Goal: Task Accomplishment & Management: Complete application form

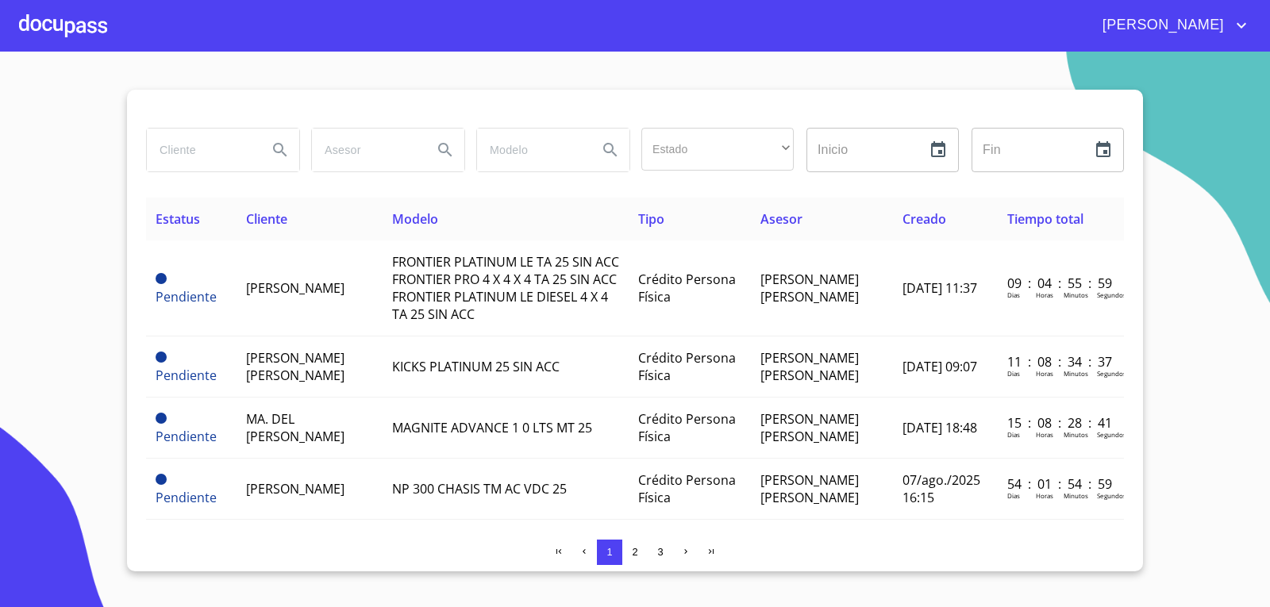
click at [74, 21] on div at bounding box center [63, 25] width 88 height 51
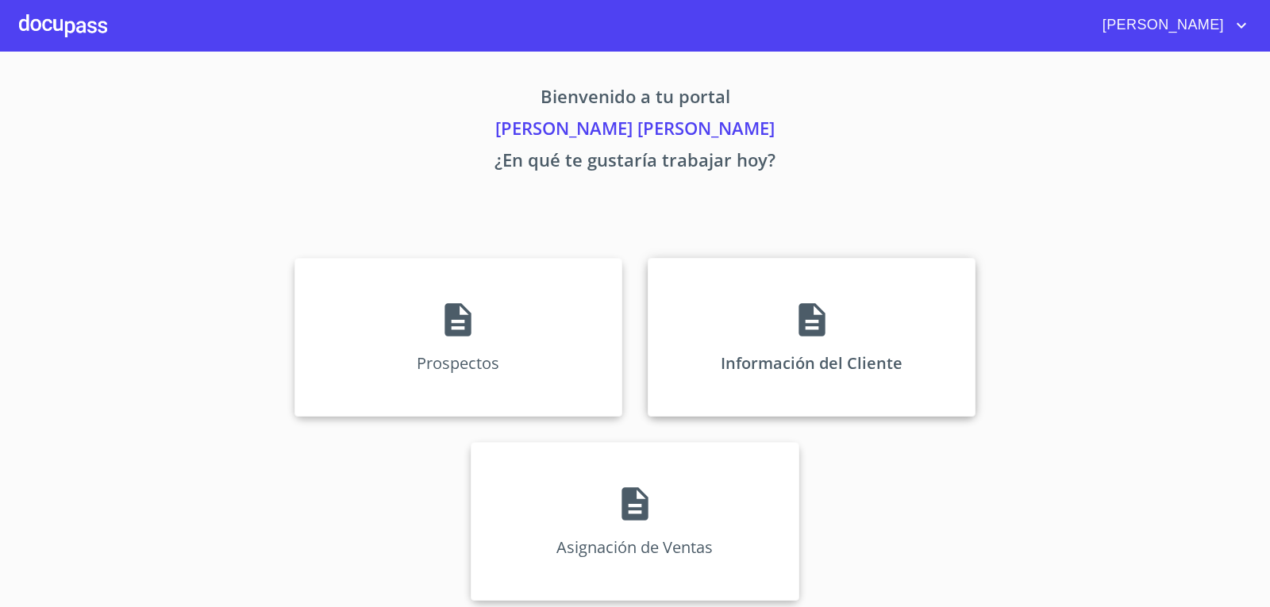
click at [817, 314] on icon at bounding box center [812, 319] width 26 height 33
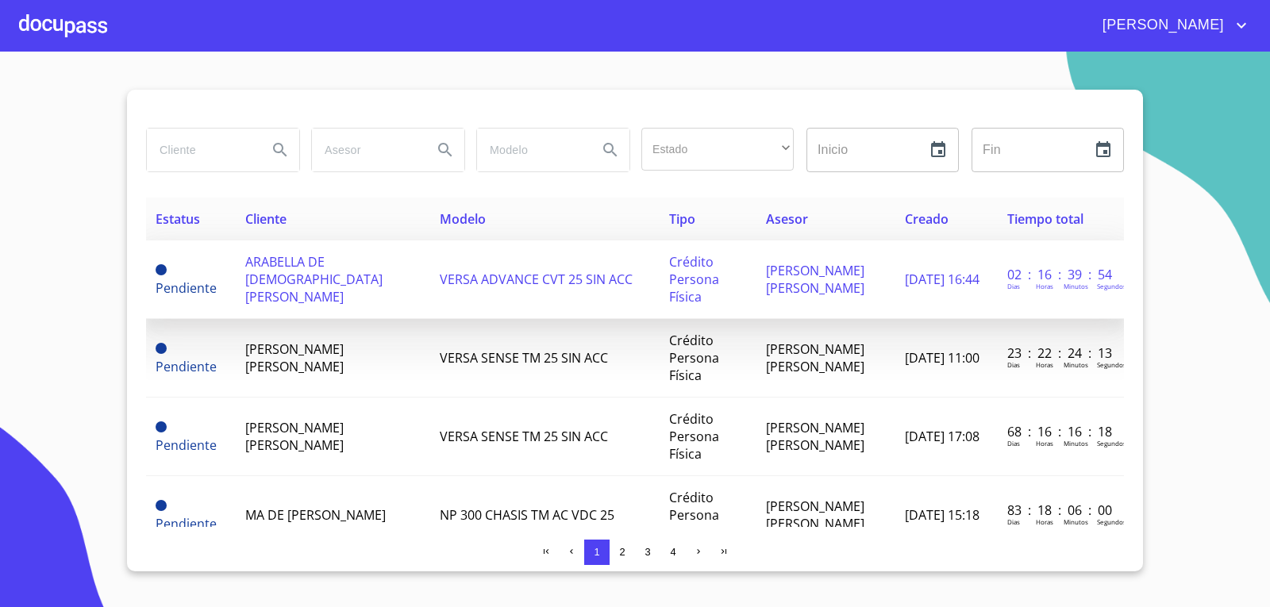
click at [625, 263] on td "VERSA ADVANCE CVT 25 SIN ACC" at bounding box center [544, 280] width 229 height 79
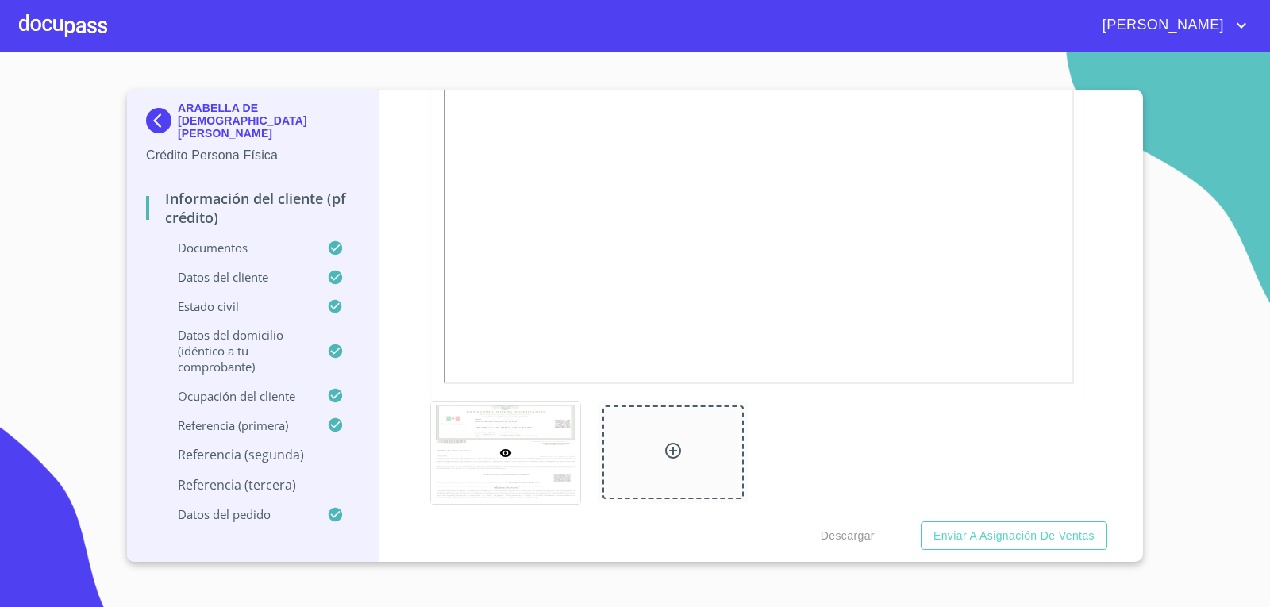
scroll to position [794, 0]
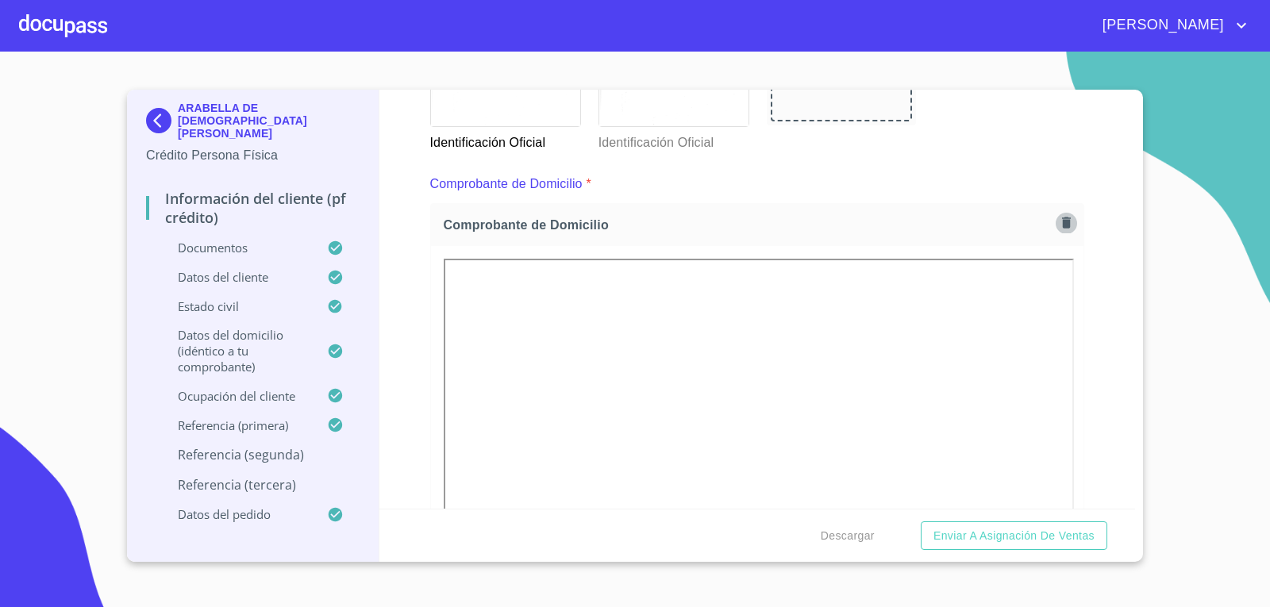
click at [1062, 221] on icon "button" at bounding box center [1066, 223] width 9 height 11
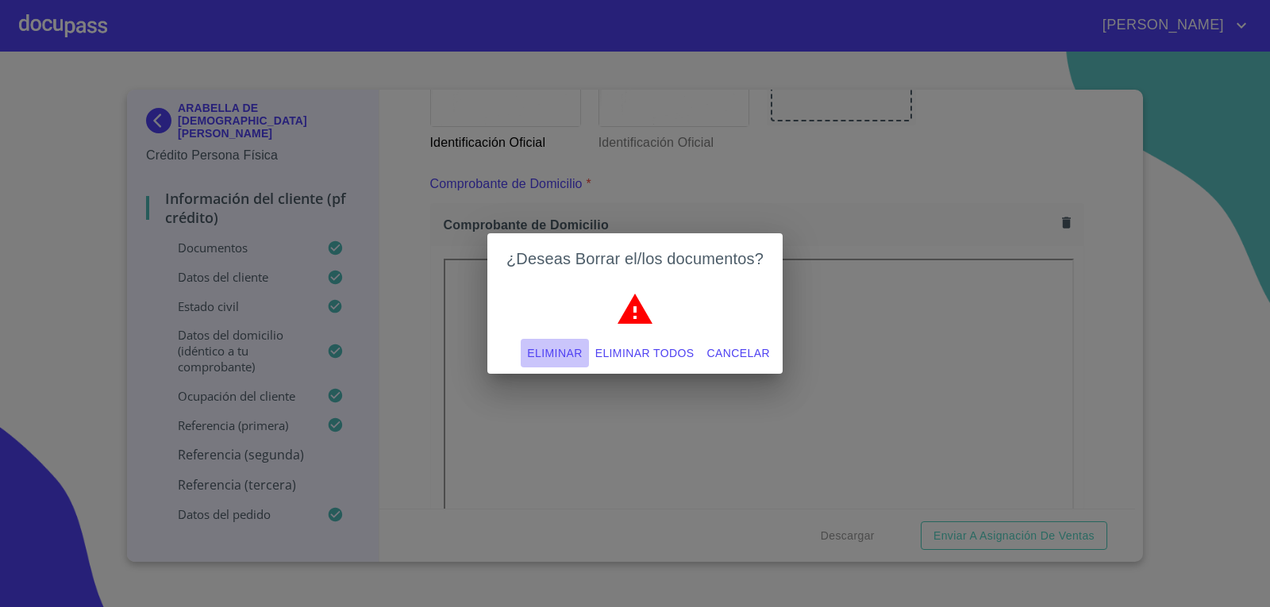
click at [550, 349] on span "Eliminar" at bounding box center [554, 354] width 55 height 20
click at [552, 355] on span "Eliminar" at bounding box center [554, 354] width 55 height 20
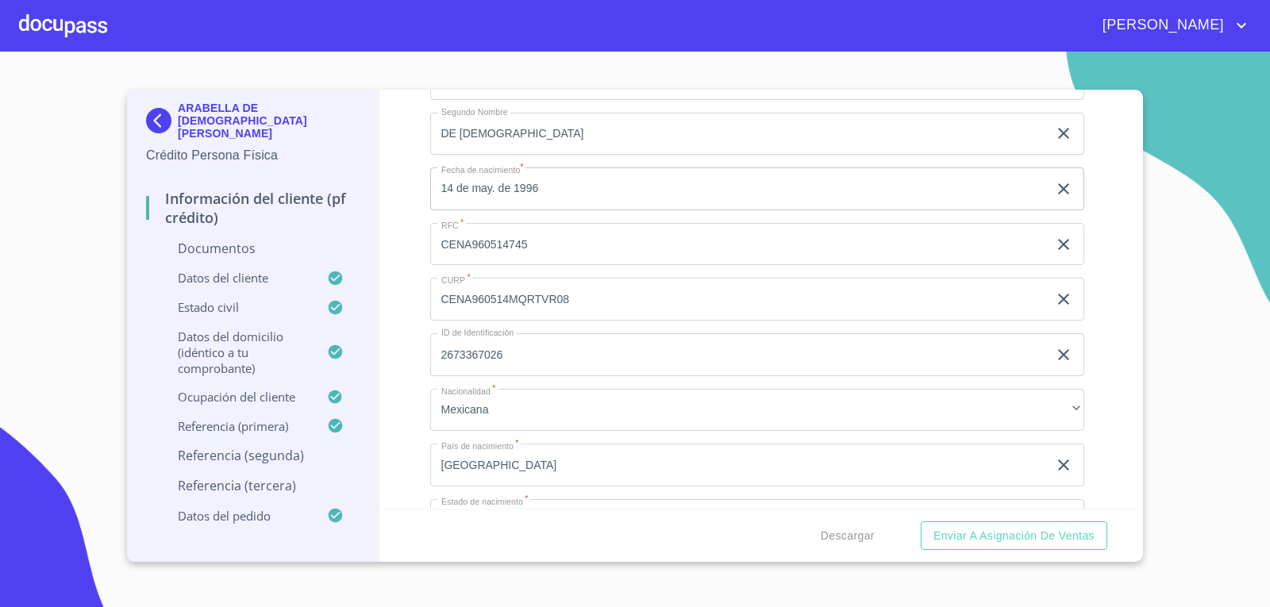
scroll to position [5082, 0]
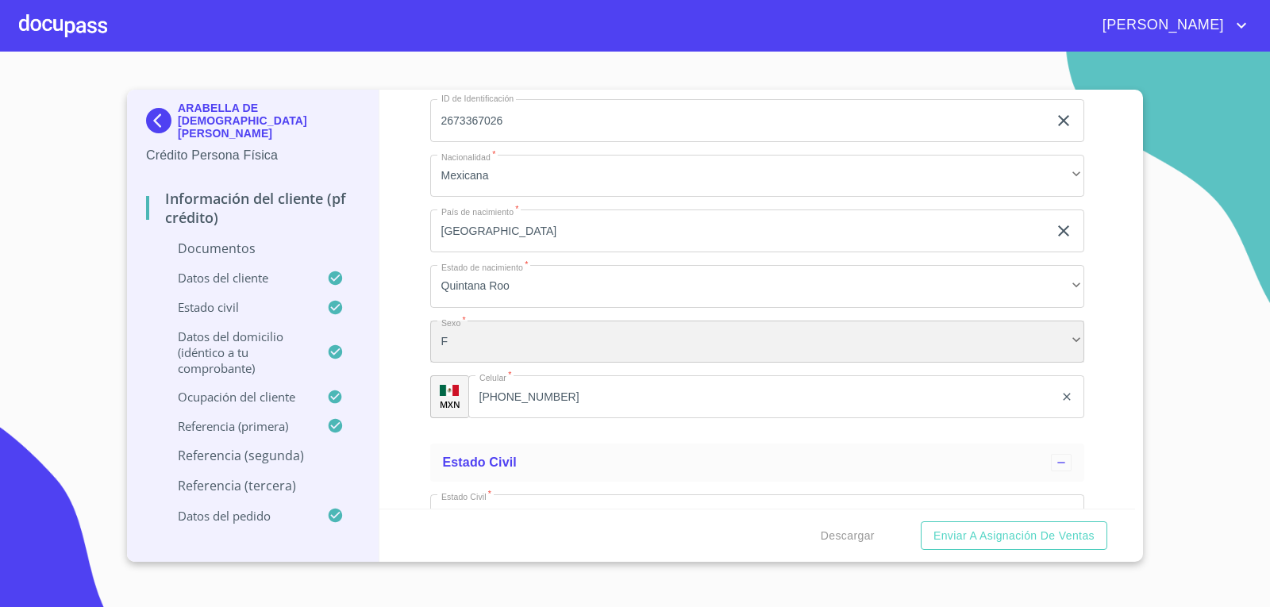
click at [1042, 353] on div "F" at bounding box center [757, 342] width 655 height 43
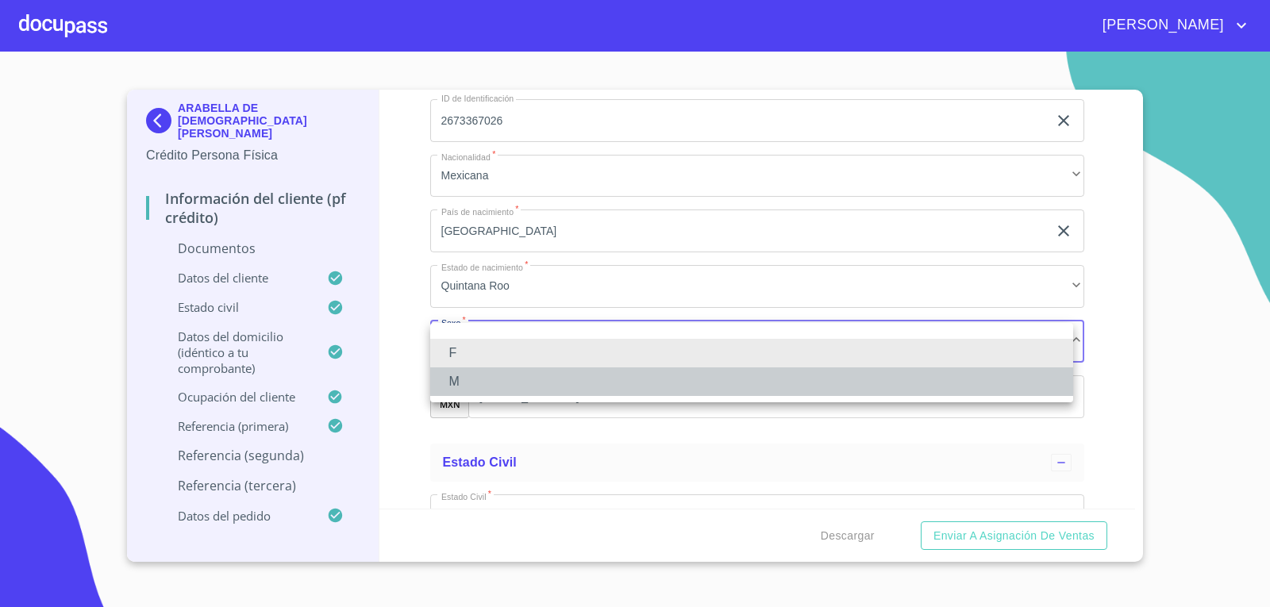
click at [932, 374] on li "M" at bounding box center [751, 382] width 643 height 29
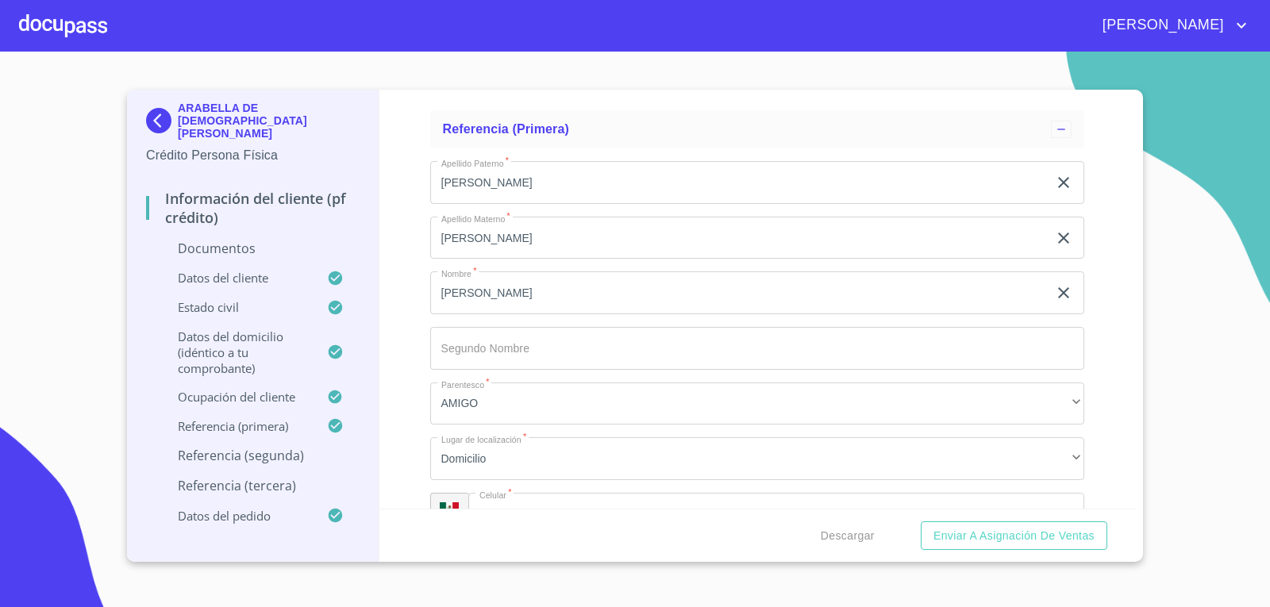
scroll to position [7464, 0]
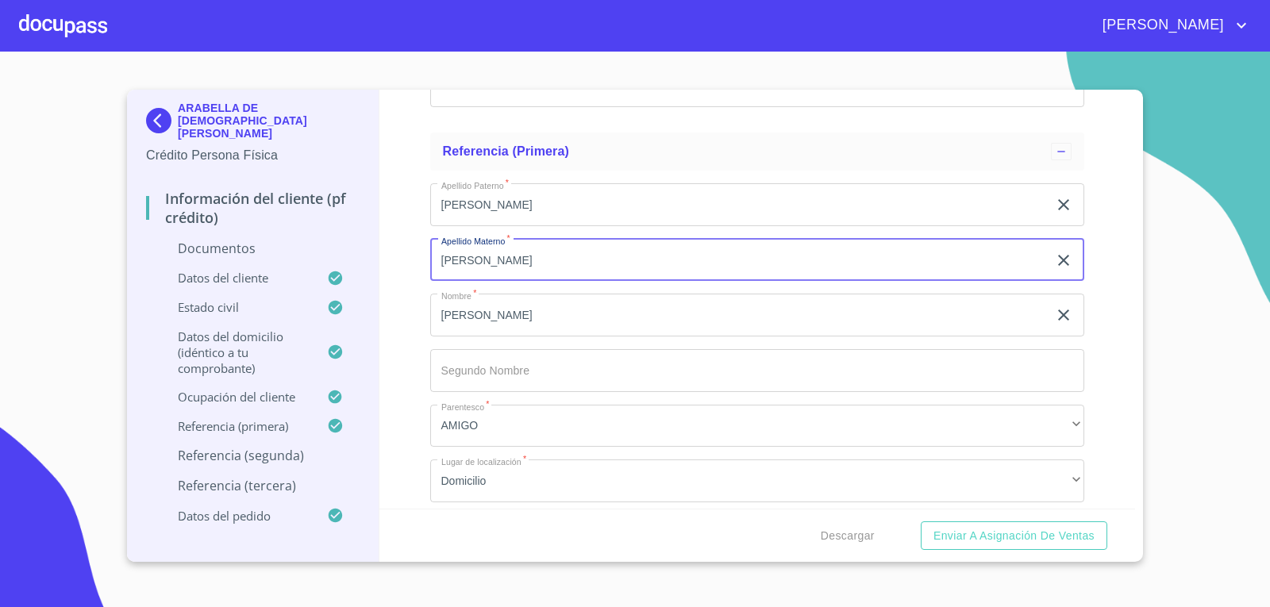
click at [559, 252] on input "[PERSON_NAME]" at bounding box center [739, 260] width 619 height 43
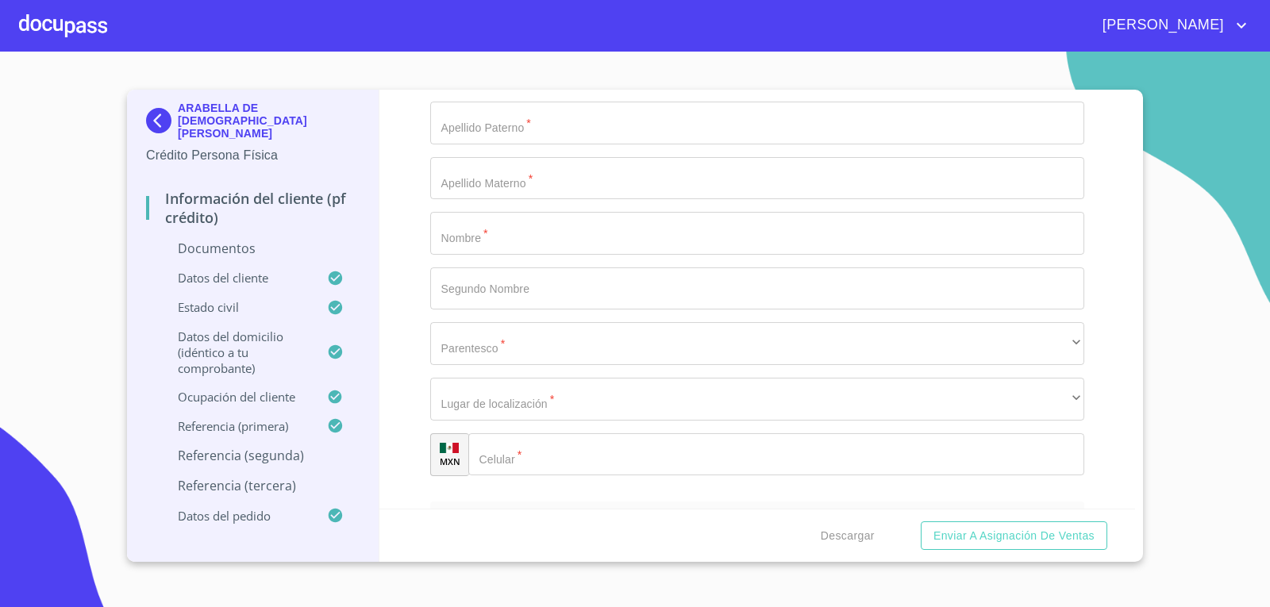
scroll to position [8020, 0]
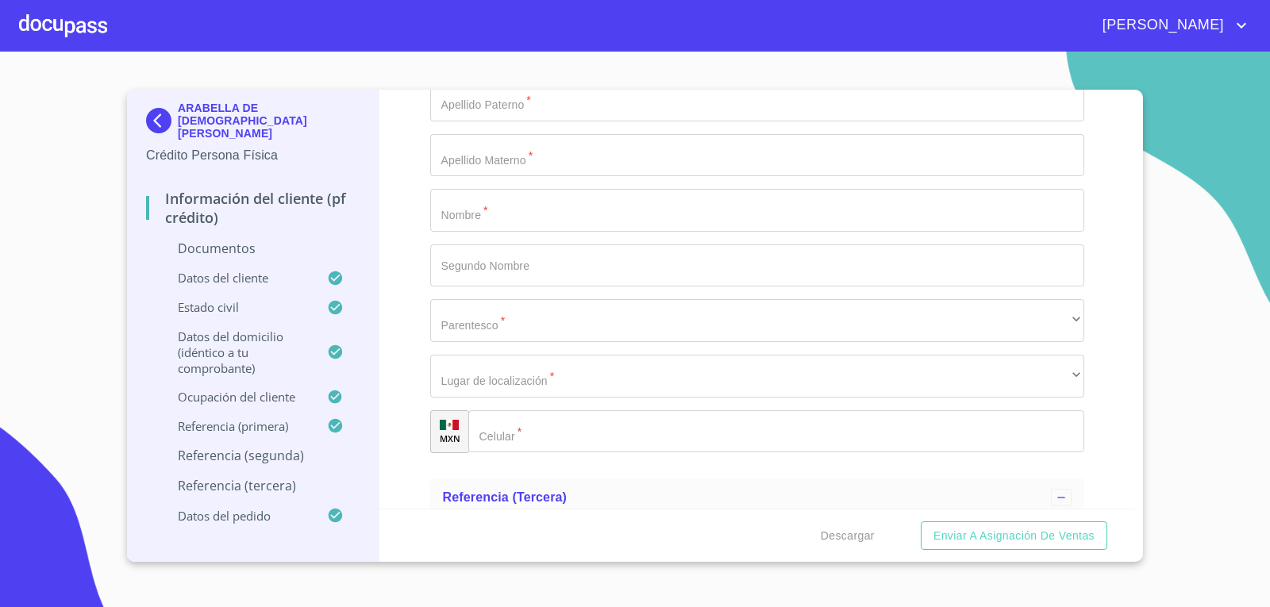
type input "[PERSON_NAME]"
click at [558, 102] on input "Documento de identificación.   *" at bounding box center [757, 100] width 655 height 43
type input "[PERSON_NAME]"
click at [612, 148] on input "Documento de identificación.   *" at bounding box center [757, 155] width 655 height 43
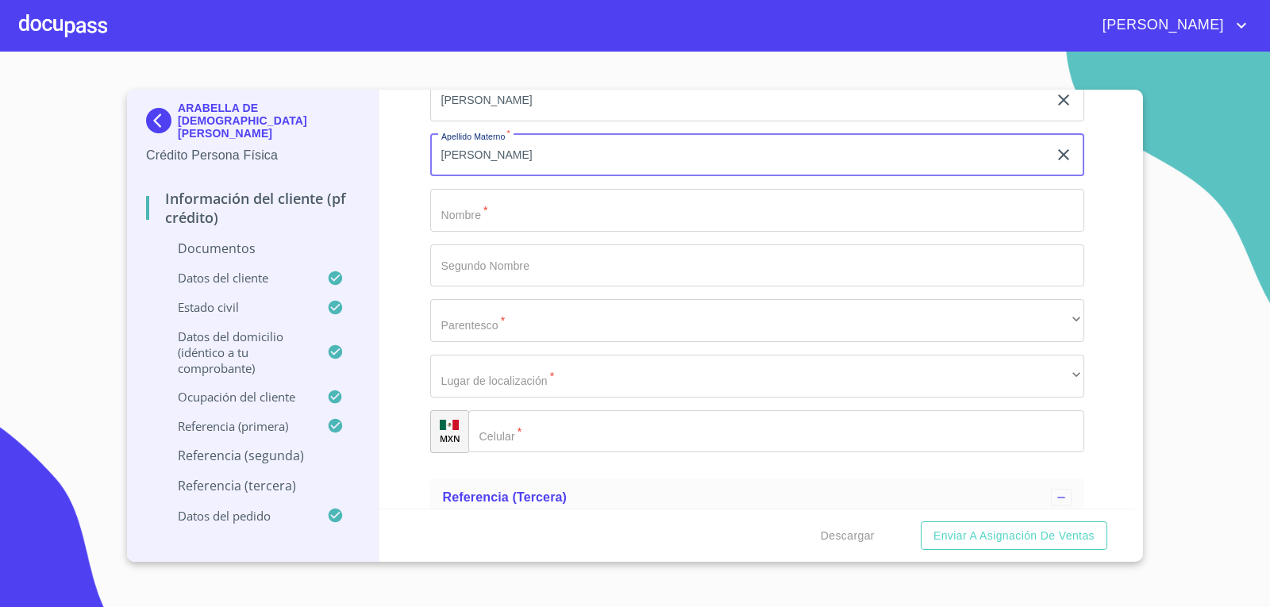
type input "[PERSON_NAME]"
click at [642, 222] on input "Documento de identificación.   *" at bounding box center [757, 210] width 655 height 43
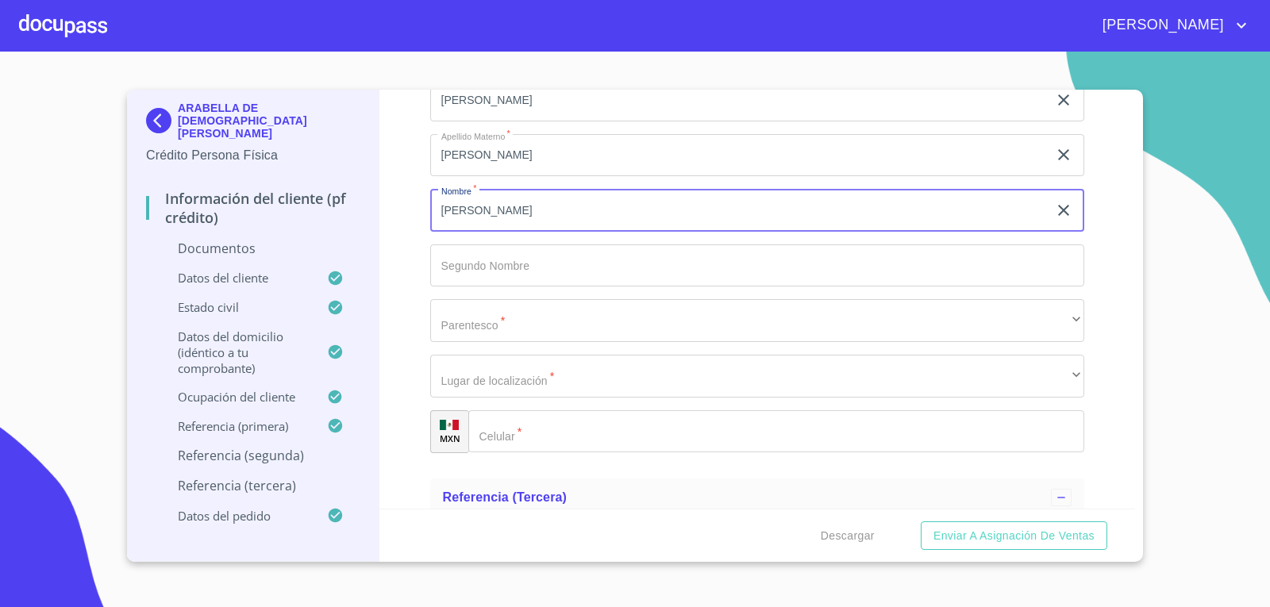
type input "[PERSON_NAME]"
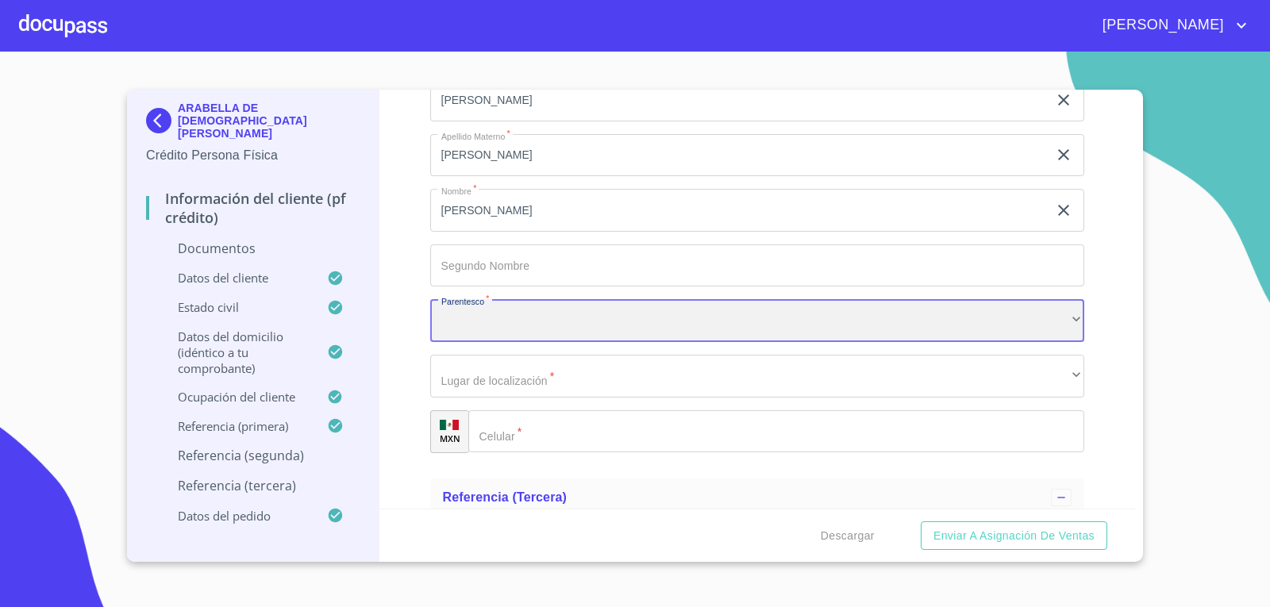
click at [610, 329] on div "​" at bounding box center [757, 320] width 655 height 43
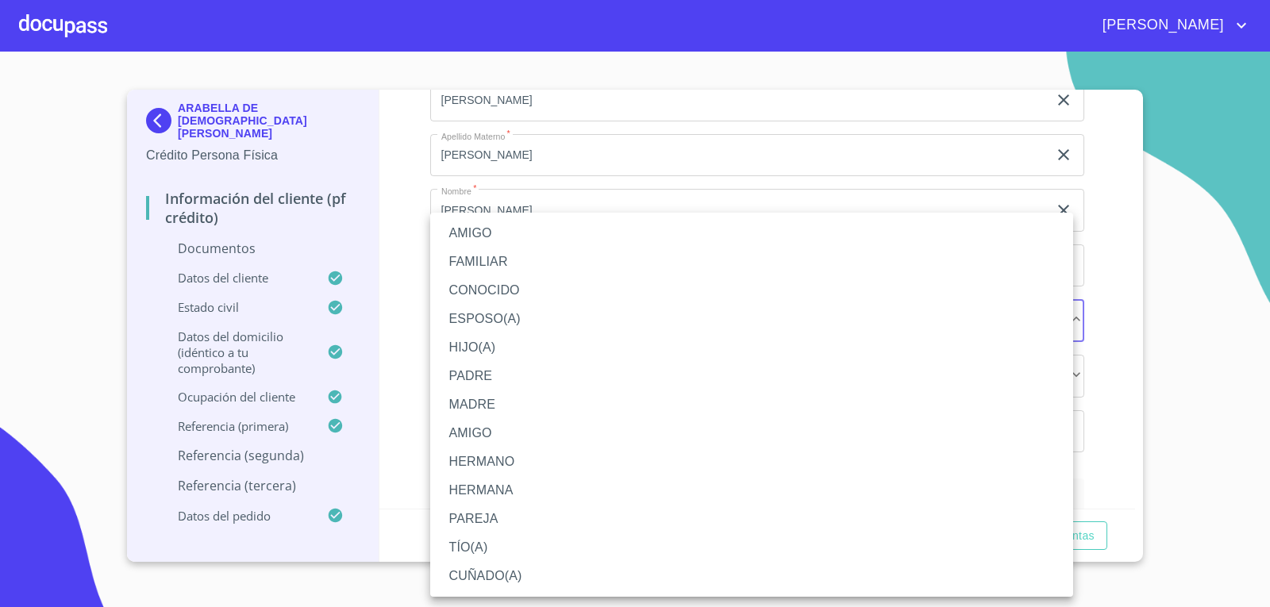
click at [557, 237] on li "AMIGO" at bounding box center [751, 233] width 643 height 29
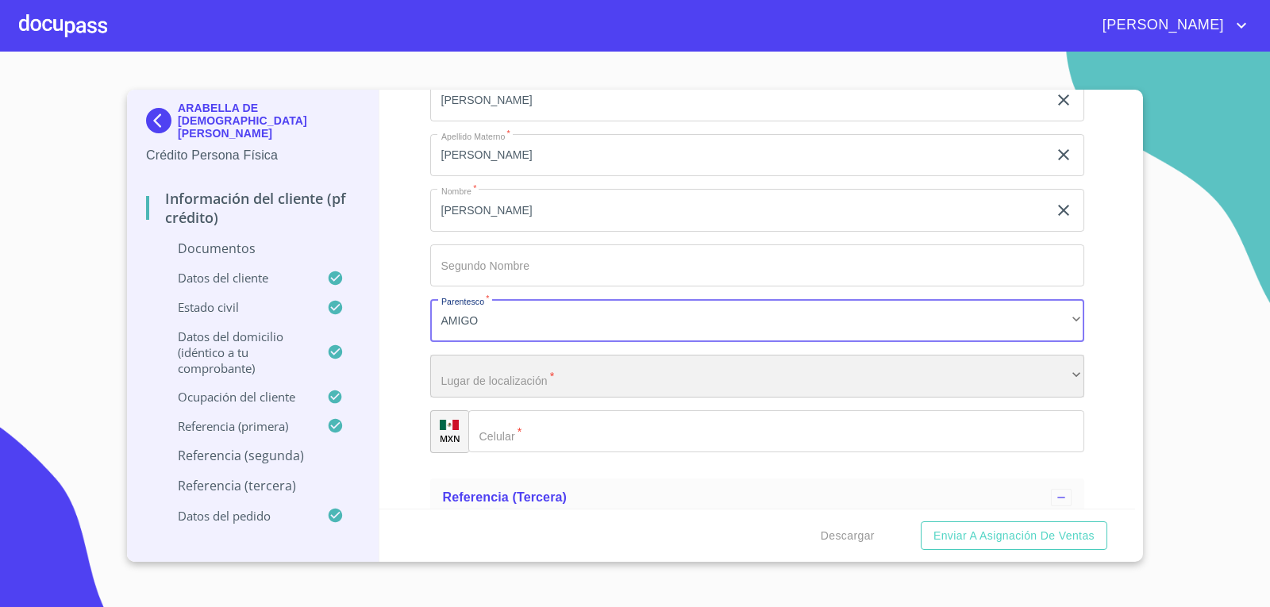
click at [565, 368] on div "​" at bounding box center [757, 376] width 655 height 43
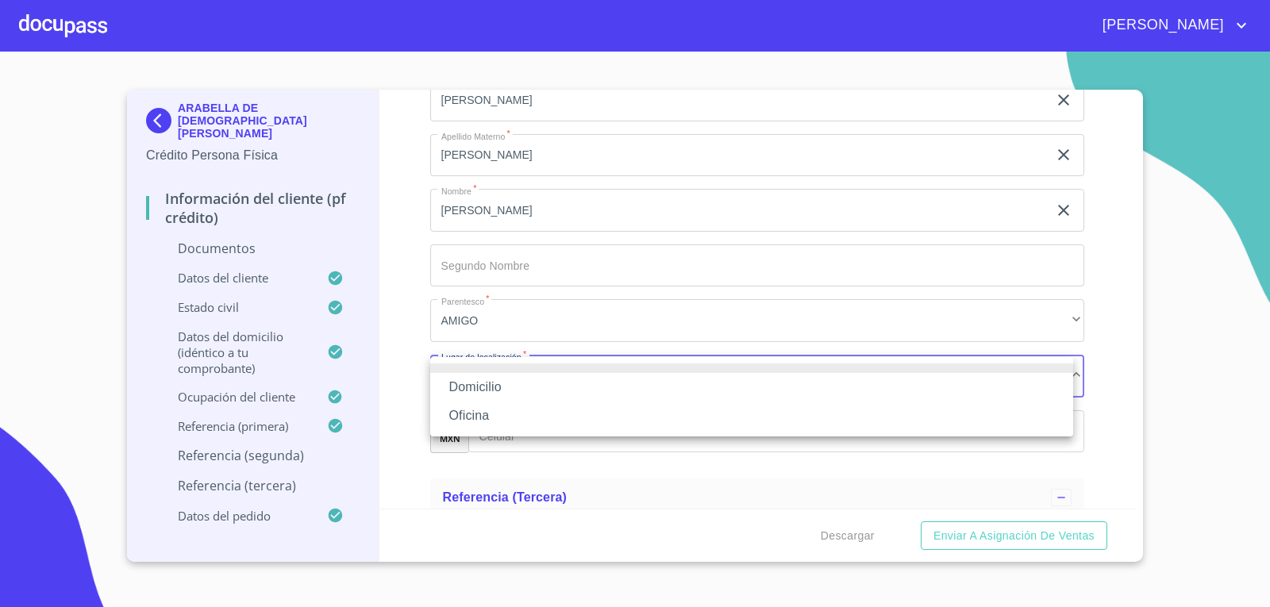
click at [553, 384] on li "Domicilio" at bounding box center [751, 387] width 643 height 29
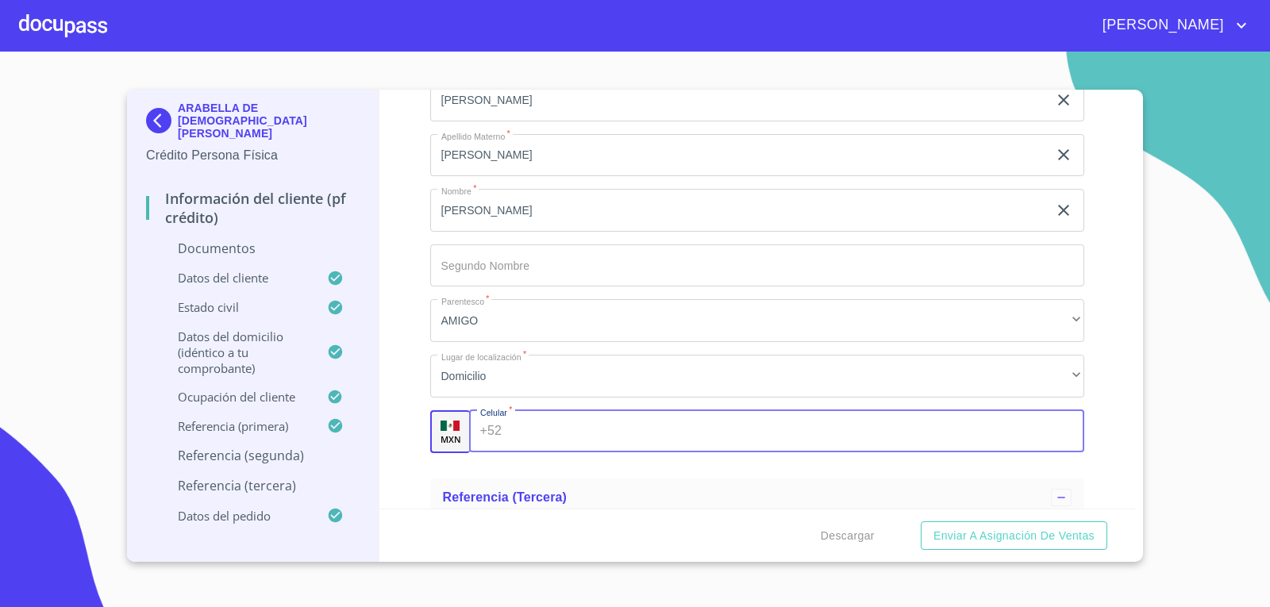
click at [552, 420] on input "Documento de identificación.   *" at bounding box center [796, 432] width 576 height 43
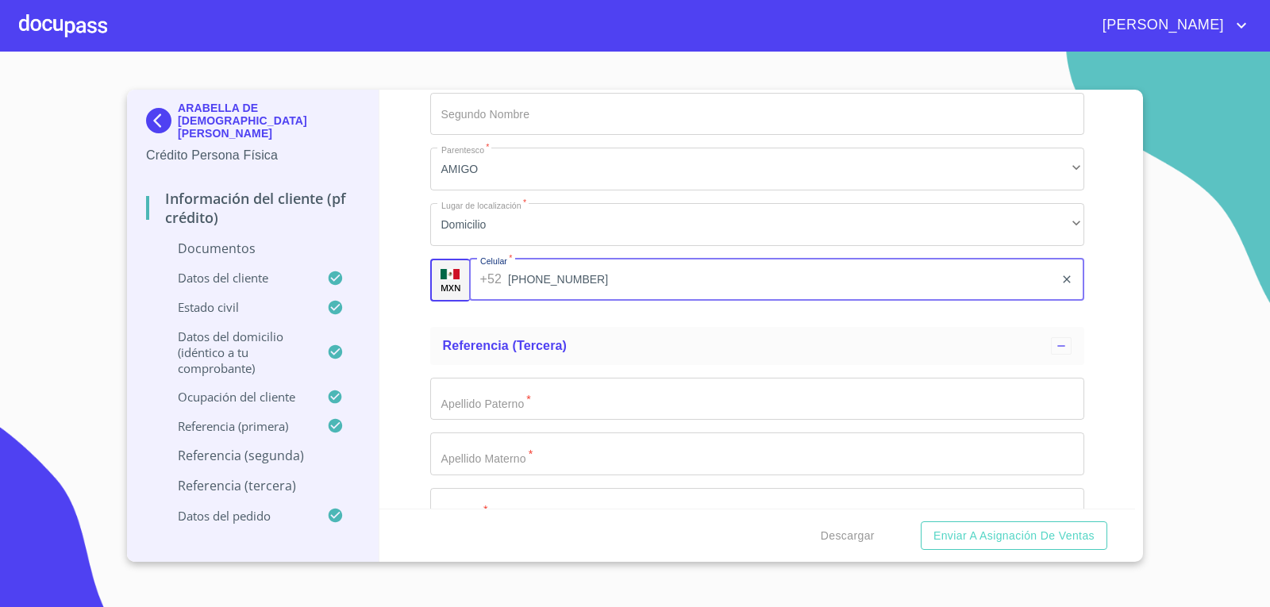
scroll to position [8178, 0]
type input "[PHONE_NUMBER]"
click at [514, 401] on input "Documento de identificación.   *" at bounding box center [757, 392] width 655 height 43
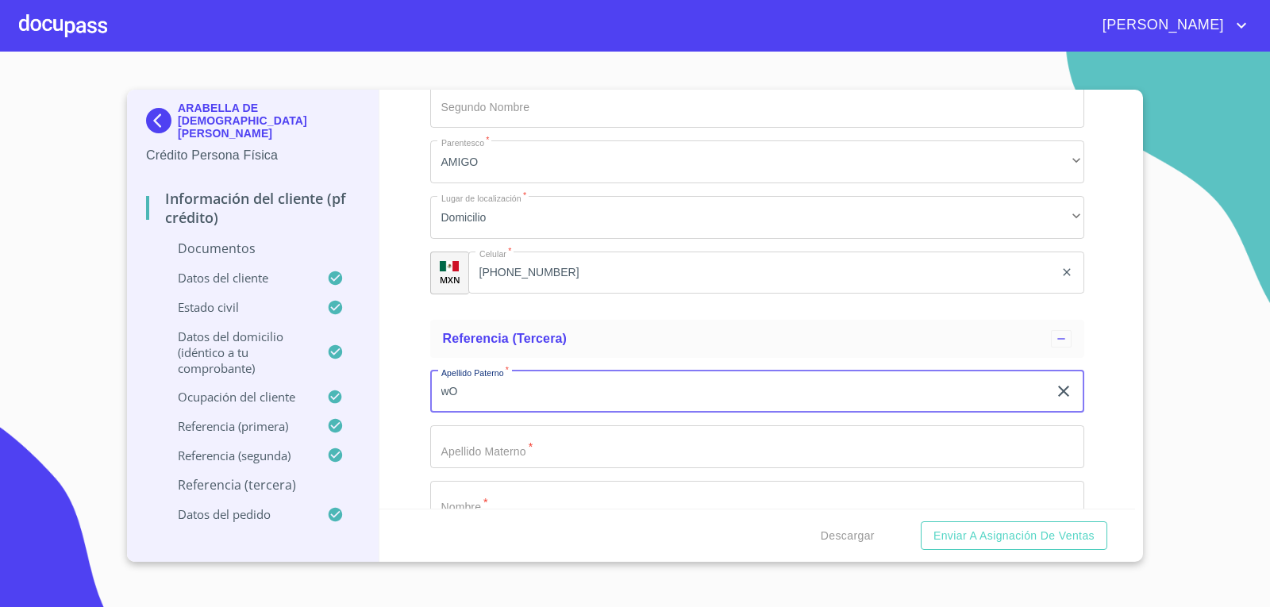
type input "w"
type input "[PERSON_NAME]"
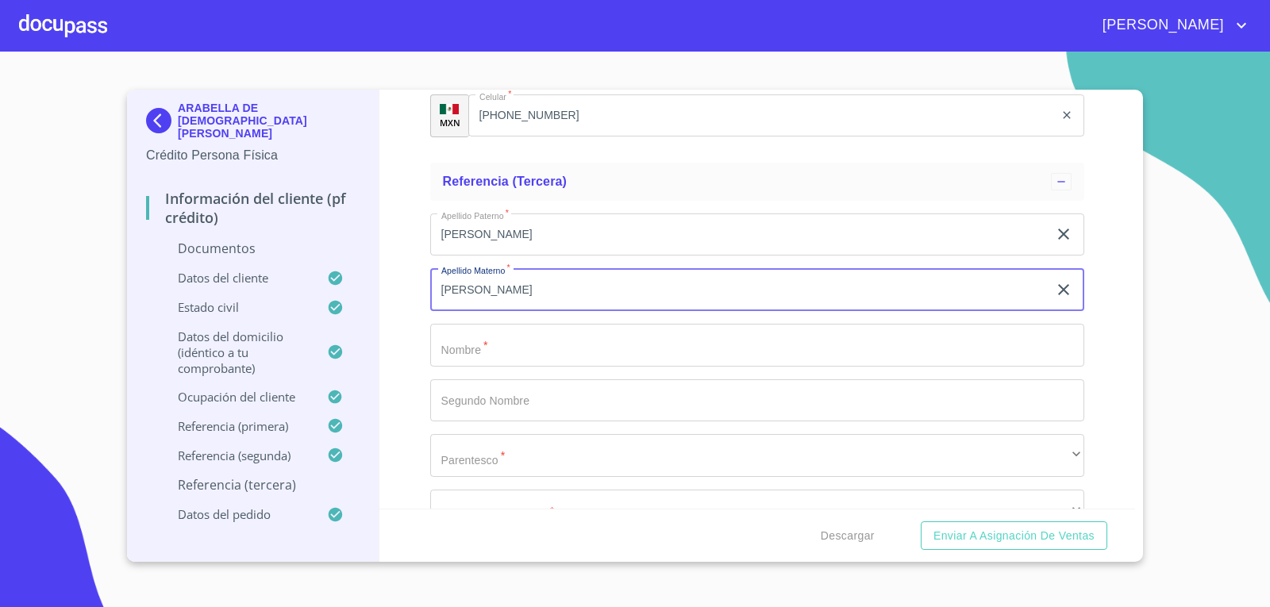
scroll to position [8337, 0]
type input "[PERSON_NAME]"
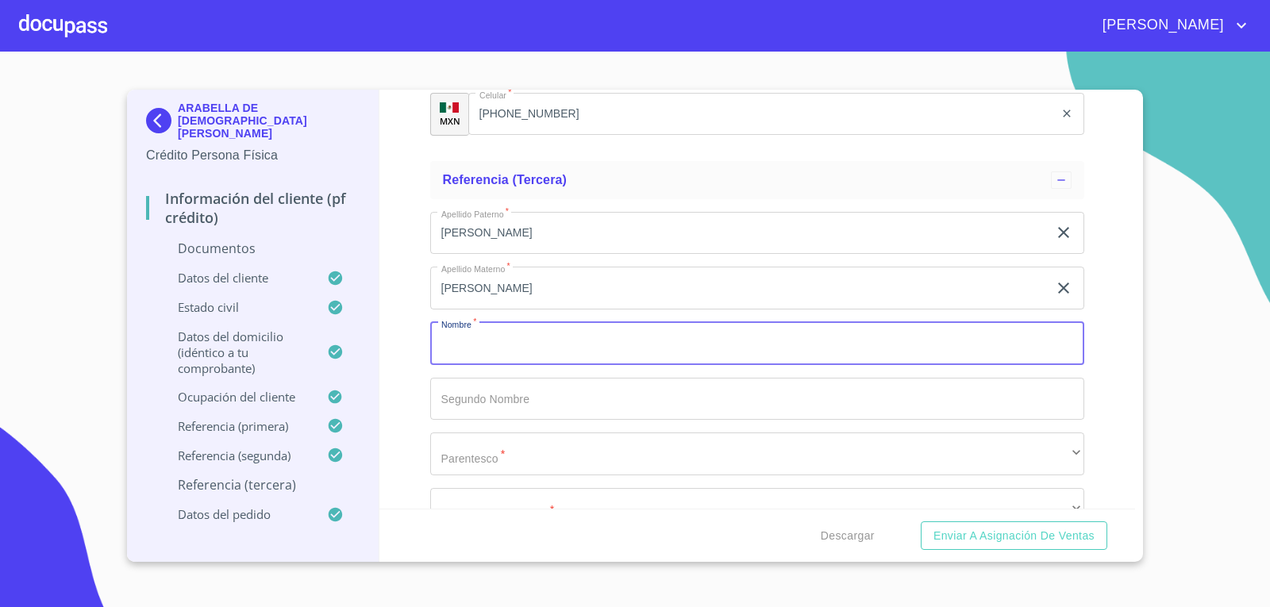
click at [530, 349] on input "Documento de identificación.   *" at bounding box center [757, 343] width 655 height 43
type input "STANLING"
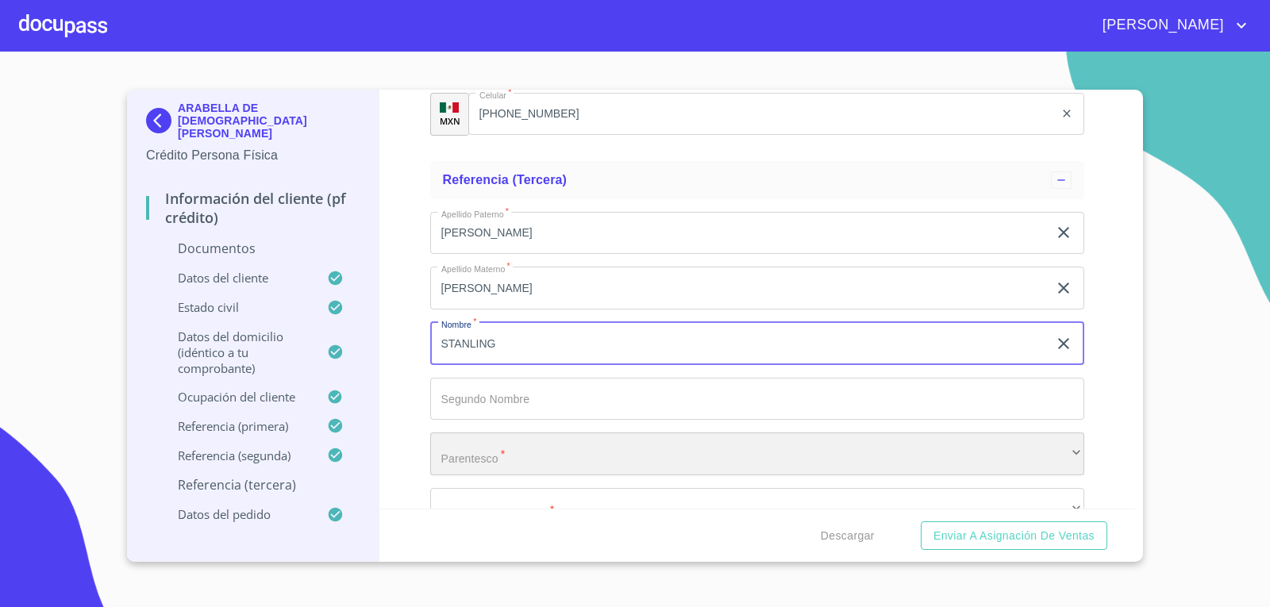
click at [535, 458] on div "​" at bounding box center [757, 454] width 655 height 43
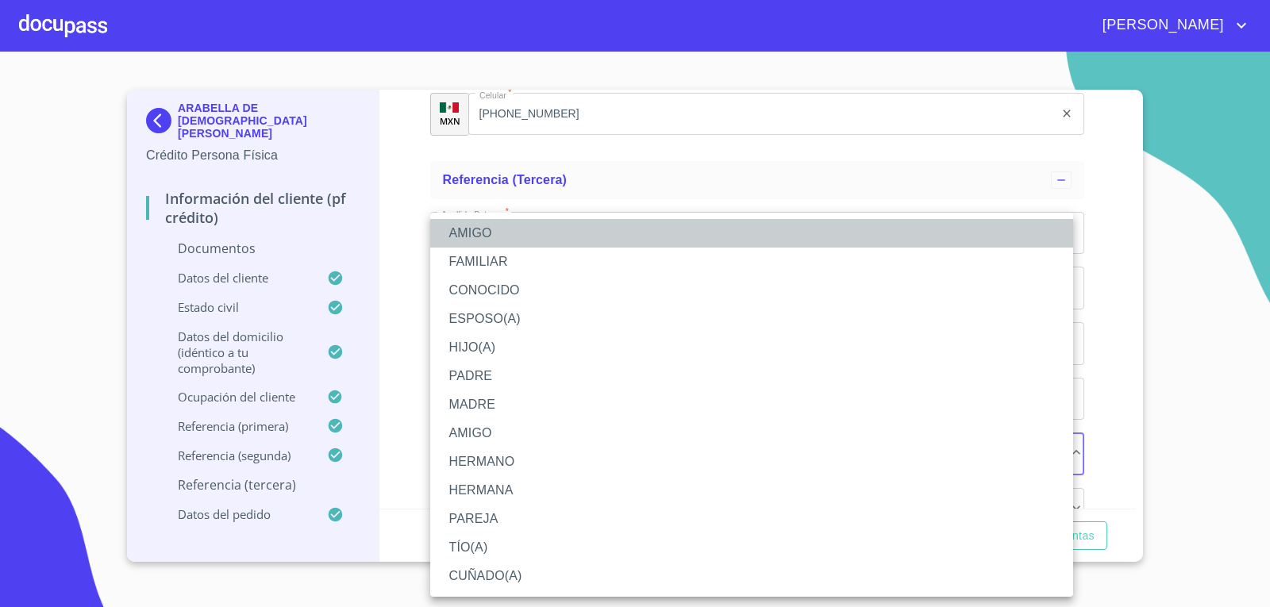
click at [528, 241] on li "AMIGO" at bounding box center [751, 233] width 643 height 29
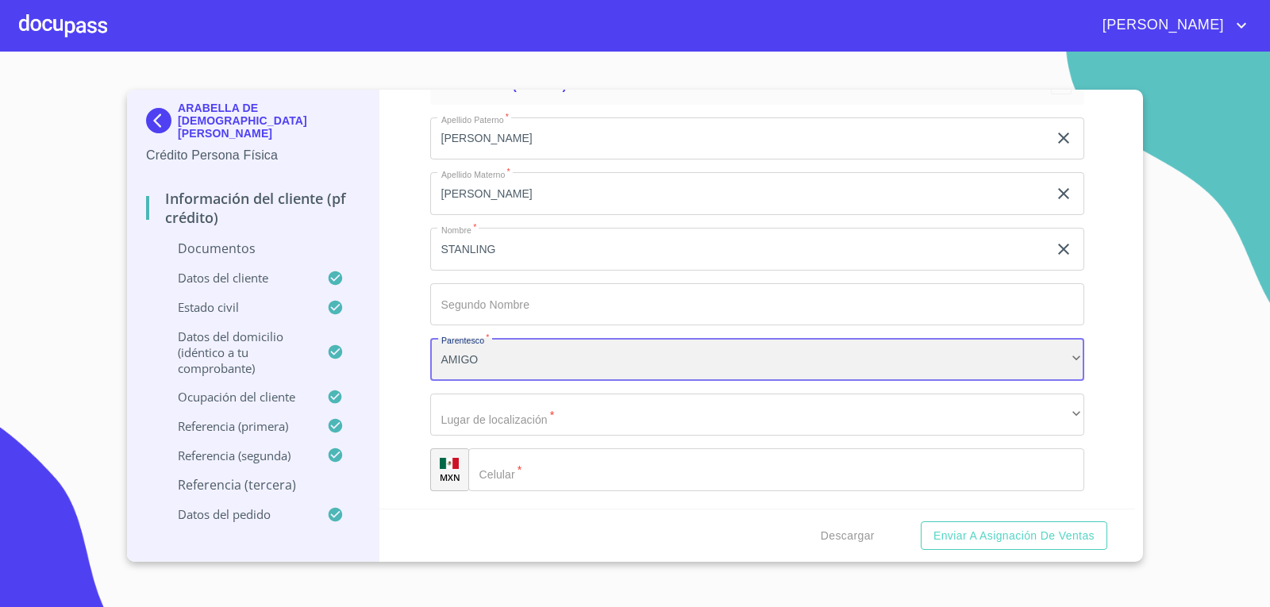
scroll to position [8575, 0]
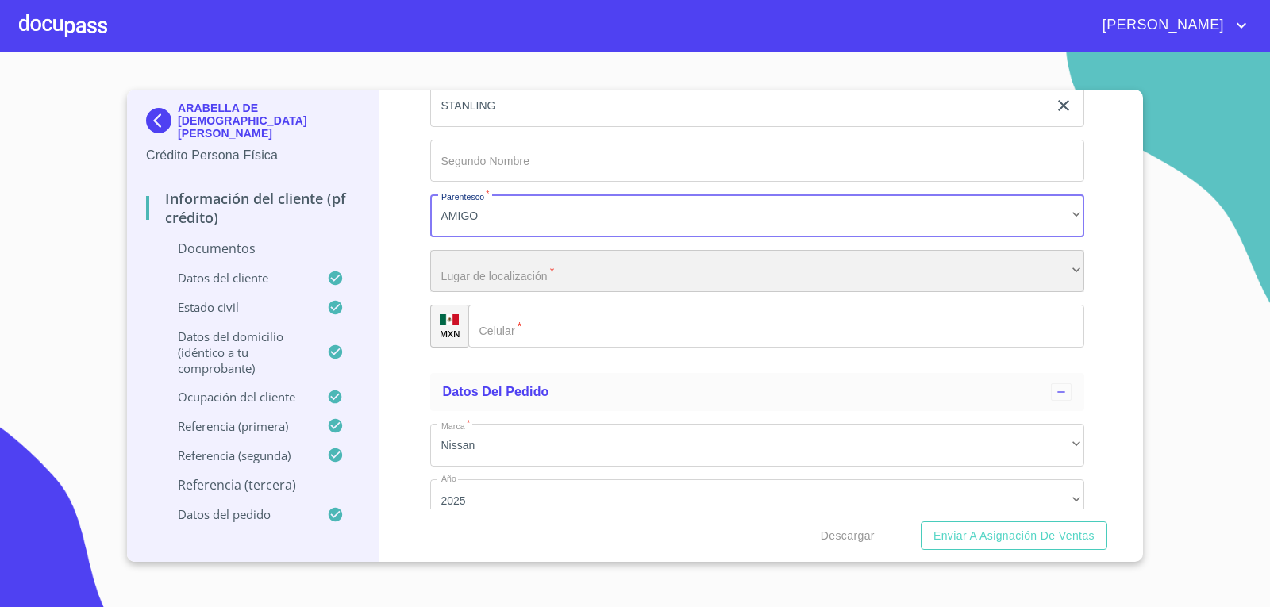
click at [538, 282] on div "​" at bounding box center [757, 271] width 655 height 43
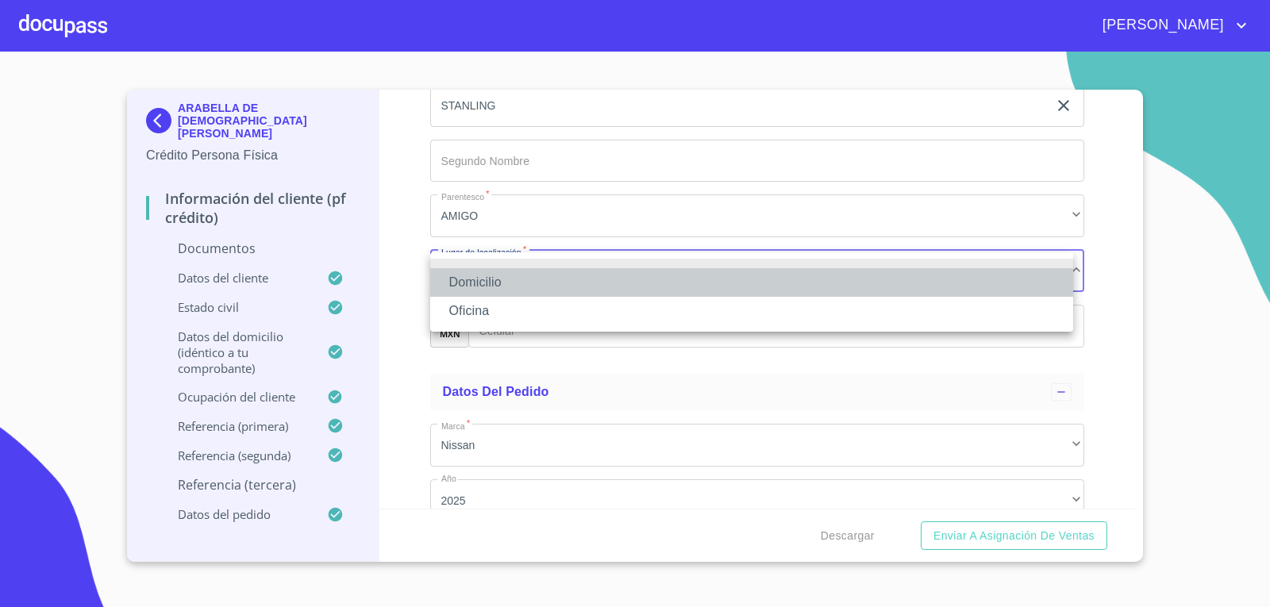
click at [543, 295] on li "Domicilio" at bounding box center [751, 282] width 643 height 29
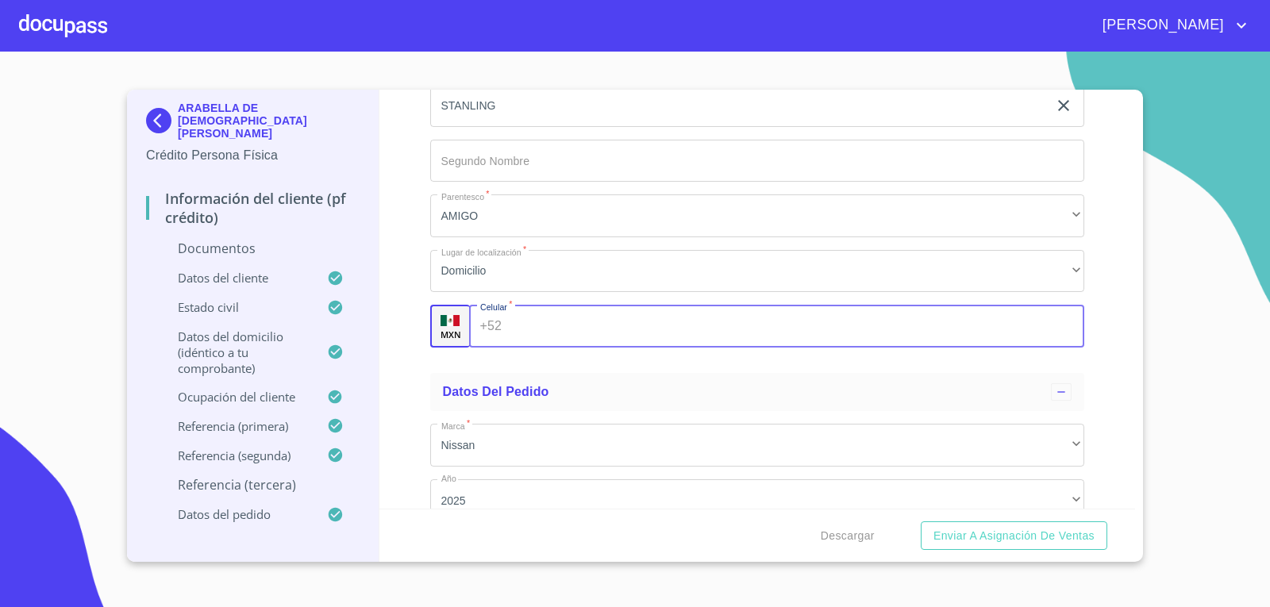
click at [545, 331] on input "Documento de identificación.   *" at bounding box center [796, 326] width 576 height 43
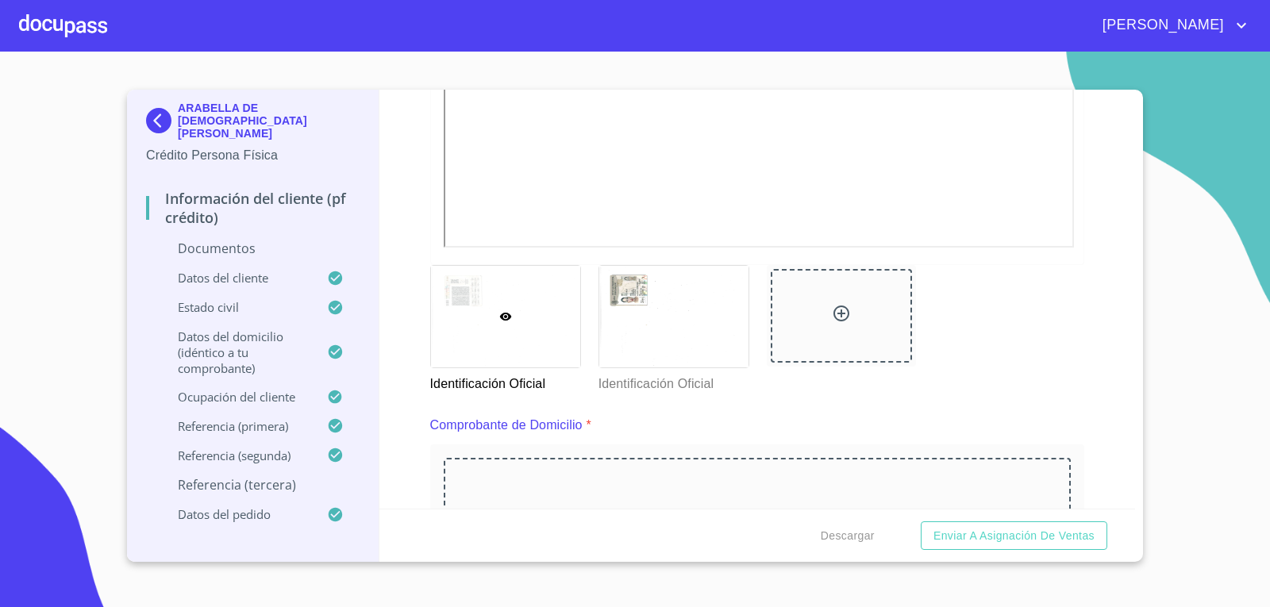
scroll to position [675, 0]
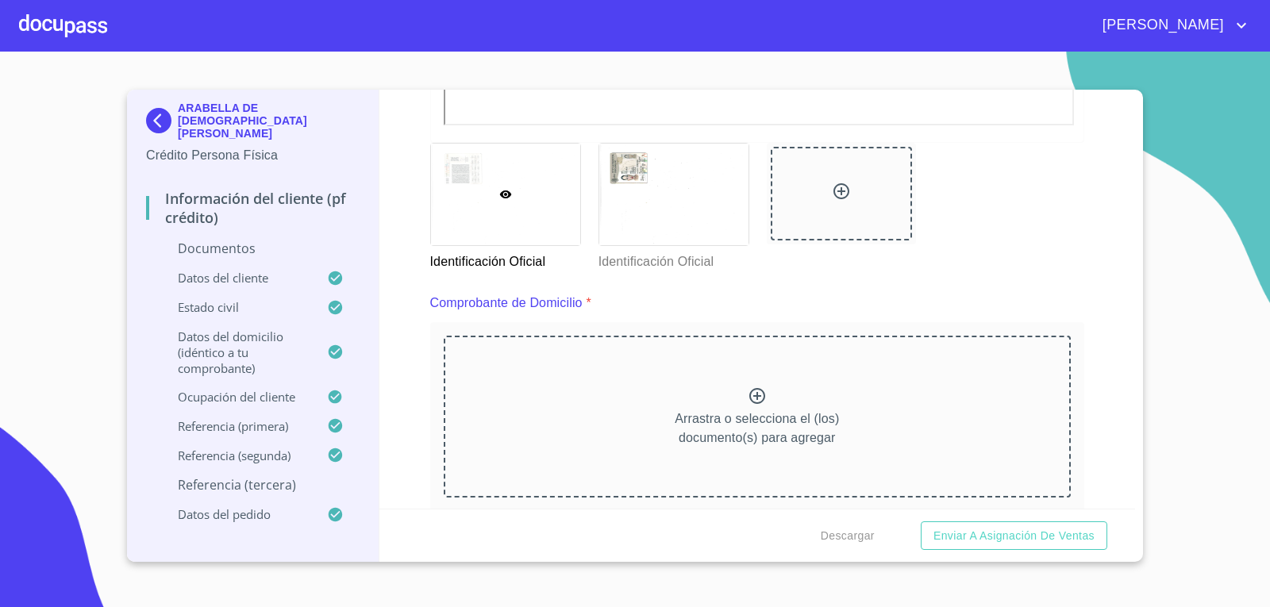
type input "[PHONE_NUMBER]"
click at [753, 390] on icon at bounding box center [757, 396] width 19 height 19
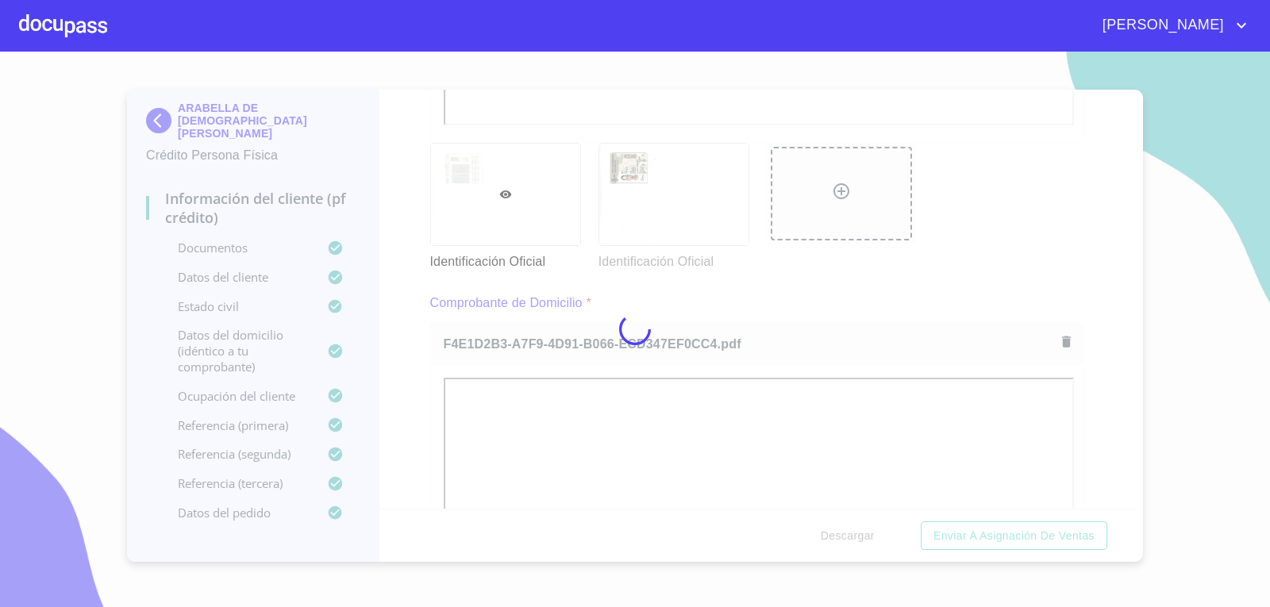
click at [1125, 328] on div at bounding box center [635, 330] width 1270 height 556
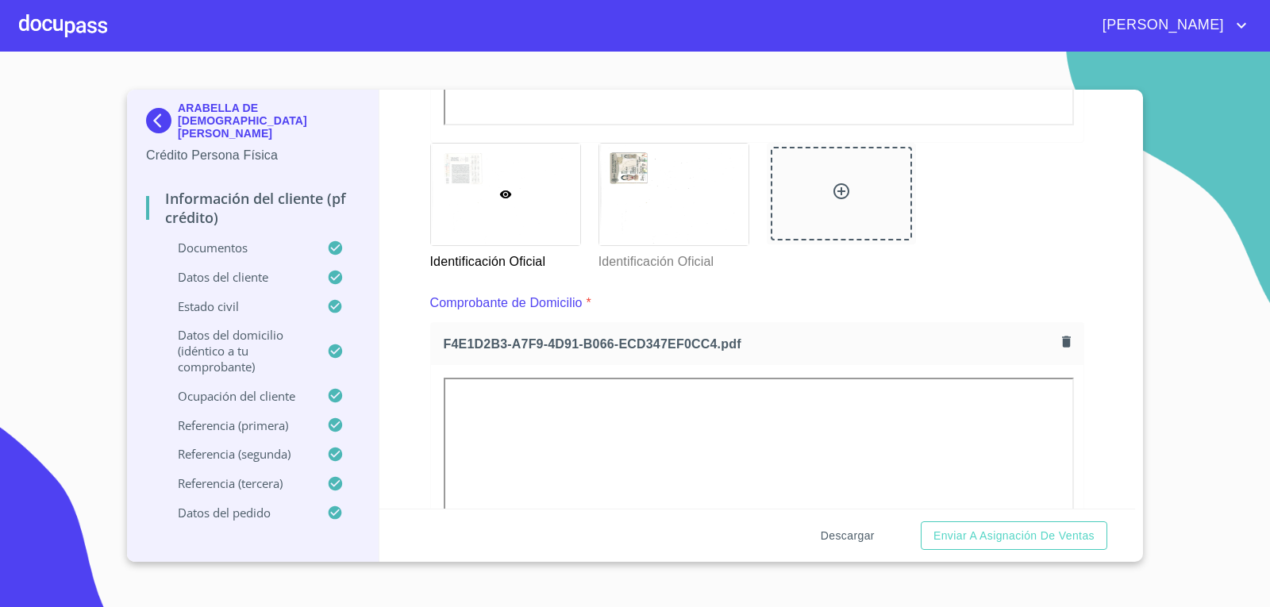
click at [856, 537] on span "Descargar" at bounding box center [848, 536] width 54 height 20
click at [850, 543] on span "Descargar" at bounding box center [848, 536] width 54 height 20
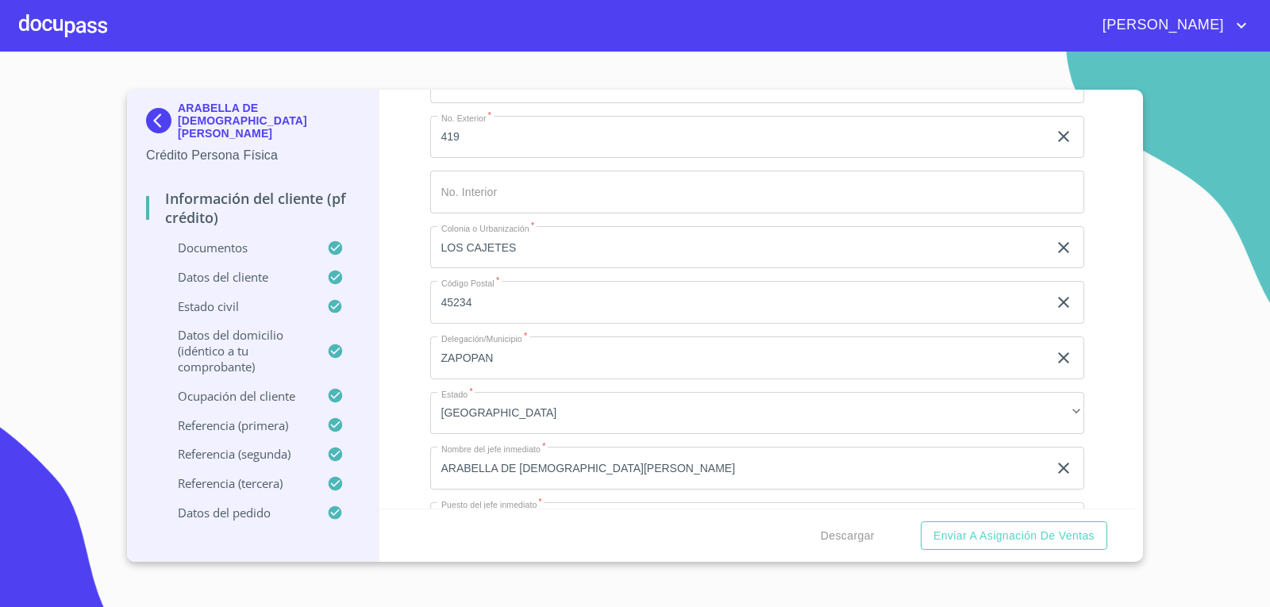
scroll to position [7384, 0]
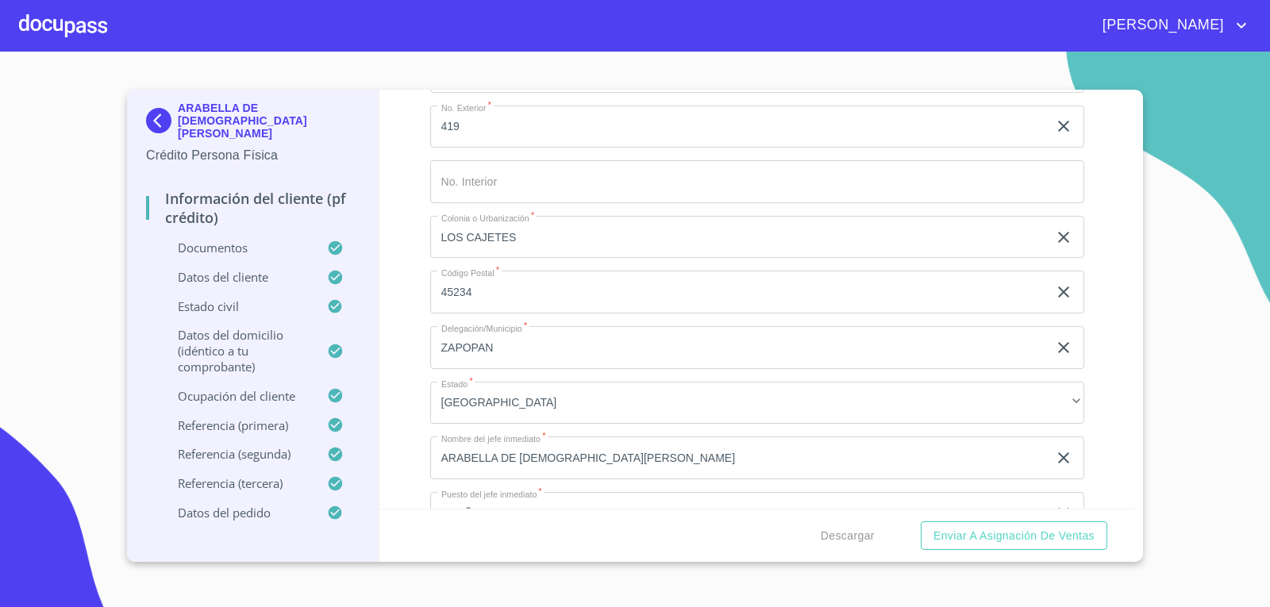
click at [68, 14] on div at bounding box center [63, 25] width 88 height 51
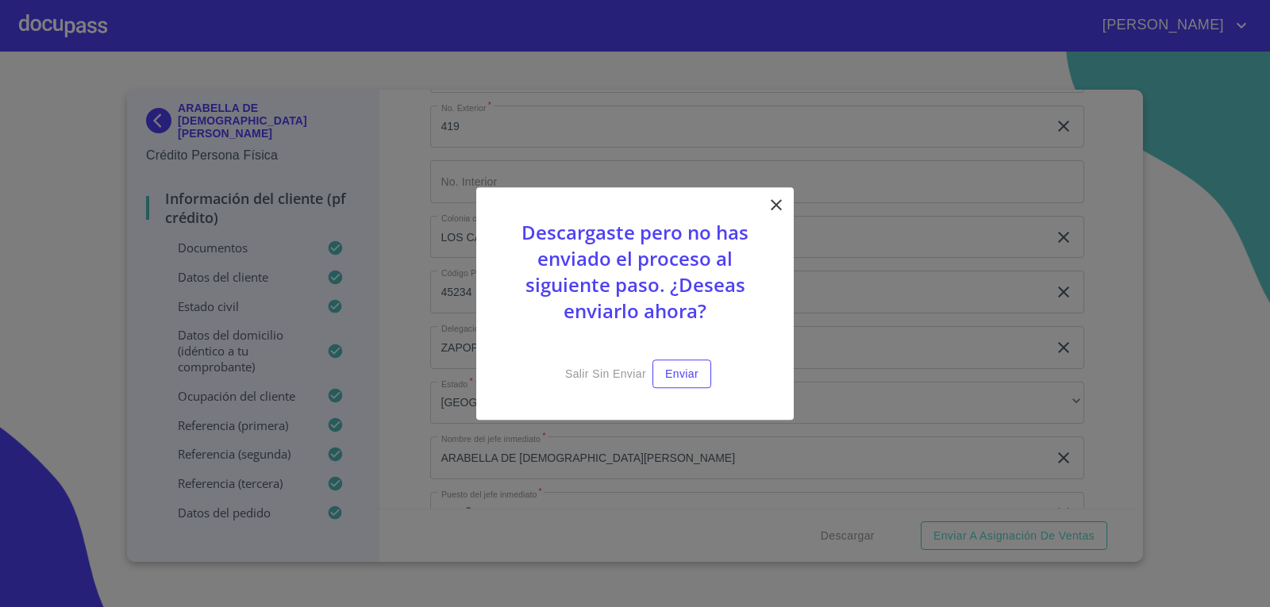
click at [770, 198] on icon at bounding box center [776, 204] width 19 height 19
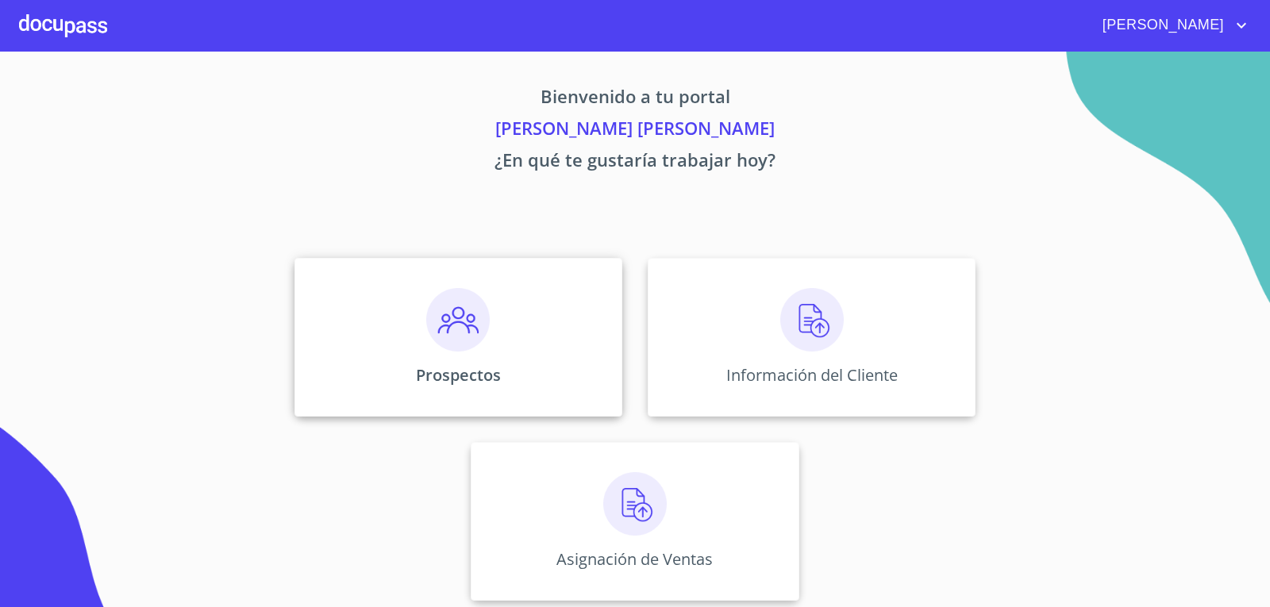
click at [479, 323] on img at bounding box center [458, 320] width 64 height 64
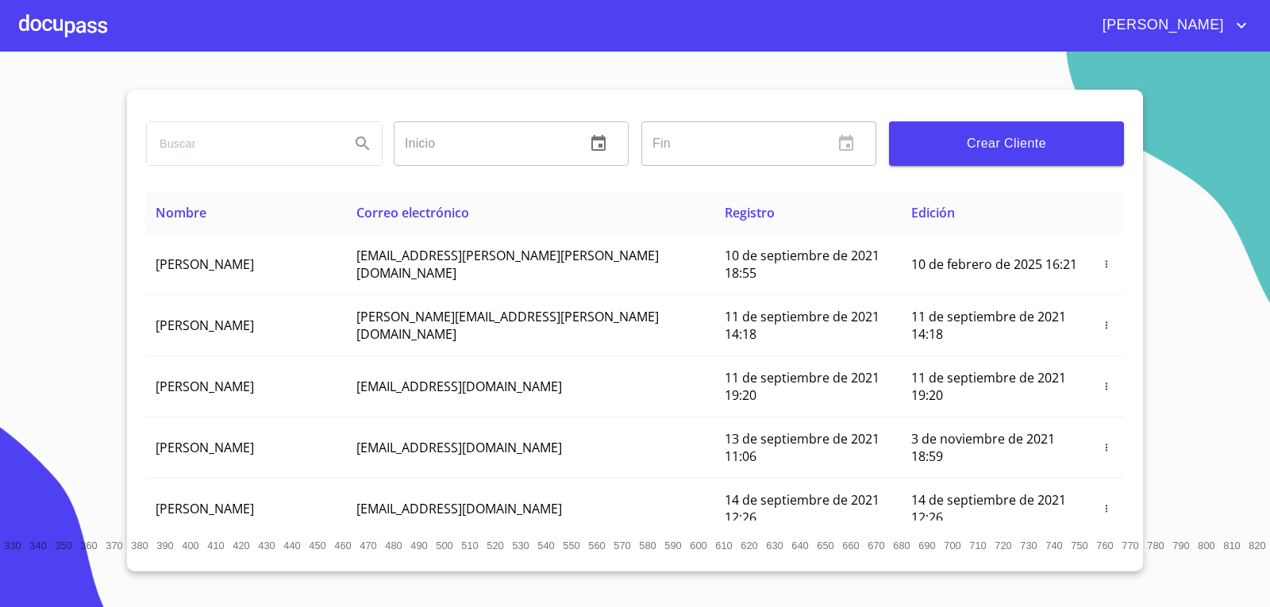
click at [244, 156] on input "search" at bounding box center [242, 143] width 191 height 43
type input "ARABELLA"
click at [350, 137] on button "Search" at bounding box center [363, 144] width 38 height 38
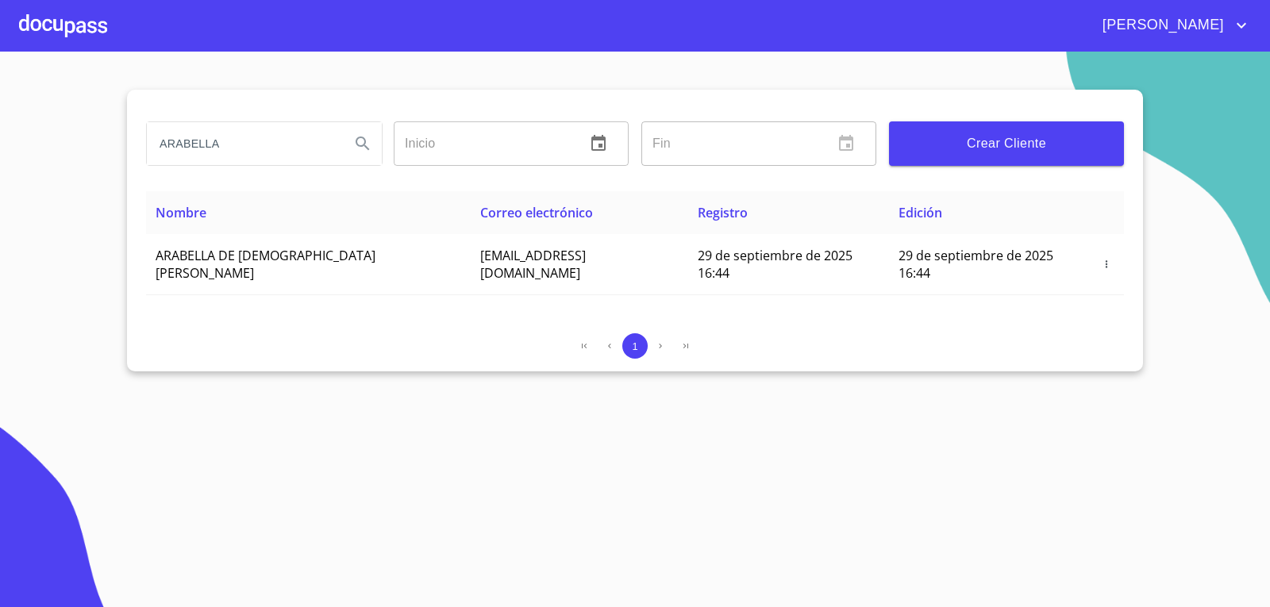
click at [75, 28] on div at bounding box center [63, 25] width 88 height 51
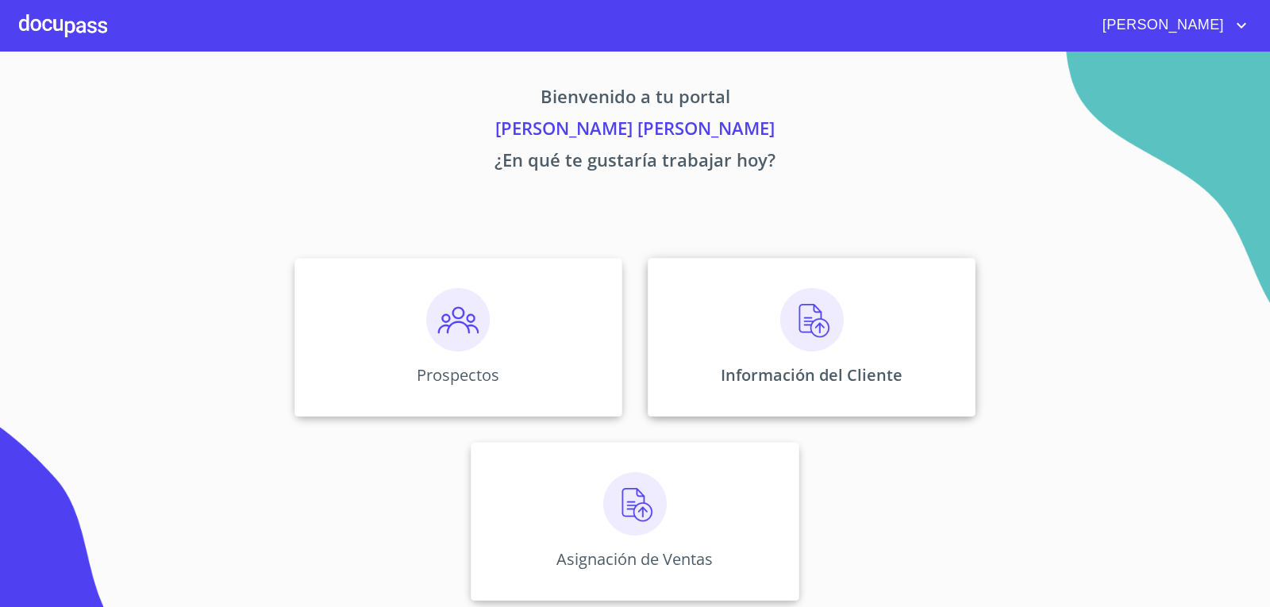
click at [790, 348] on img at bounding box center [813, 320] width 64 height 64
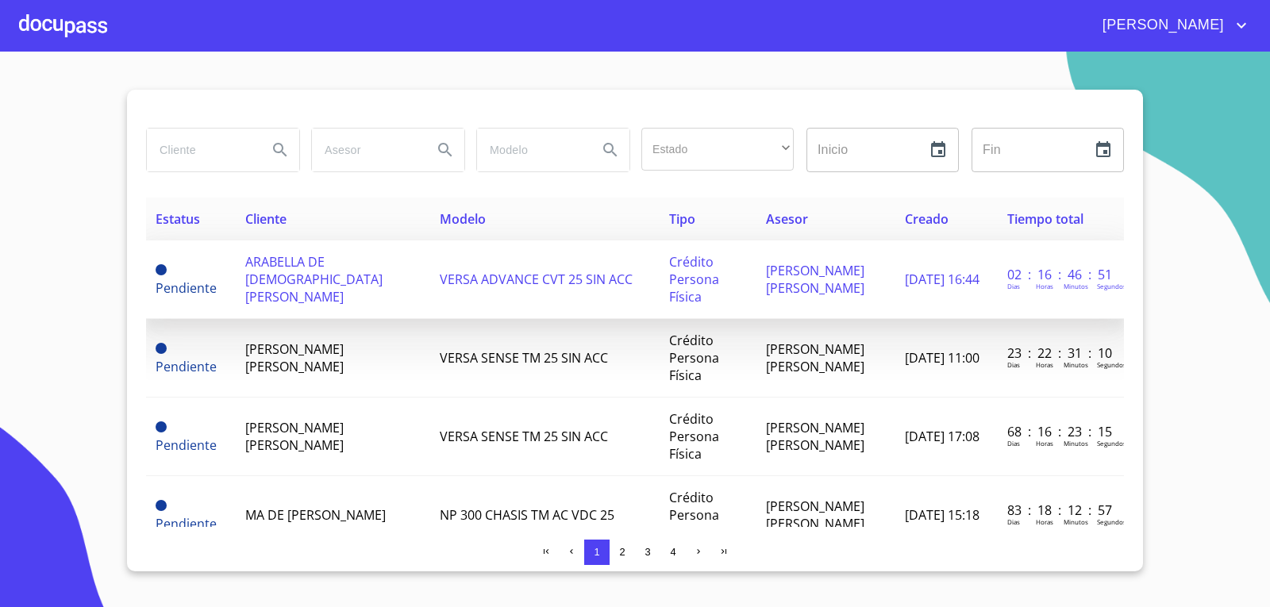
click at [347, 271] on span "ARABELLA DE [DEMOGRAPHIC_DATA][PERSON_NAME]" at bounding box center [313, 279] width 137 height 52
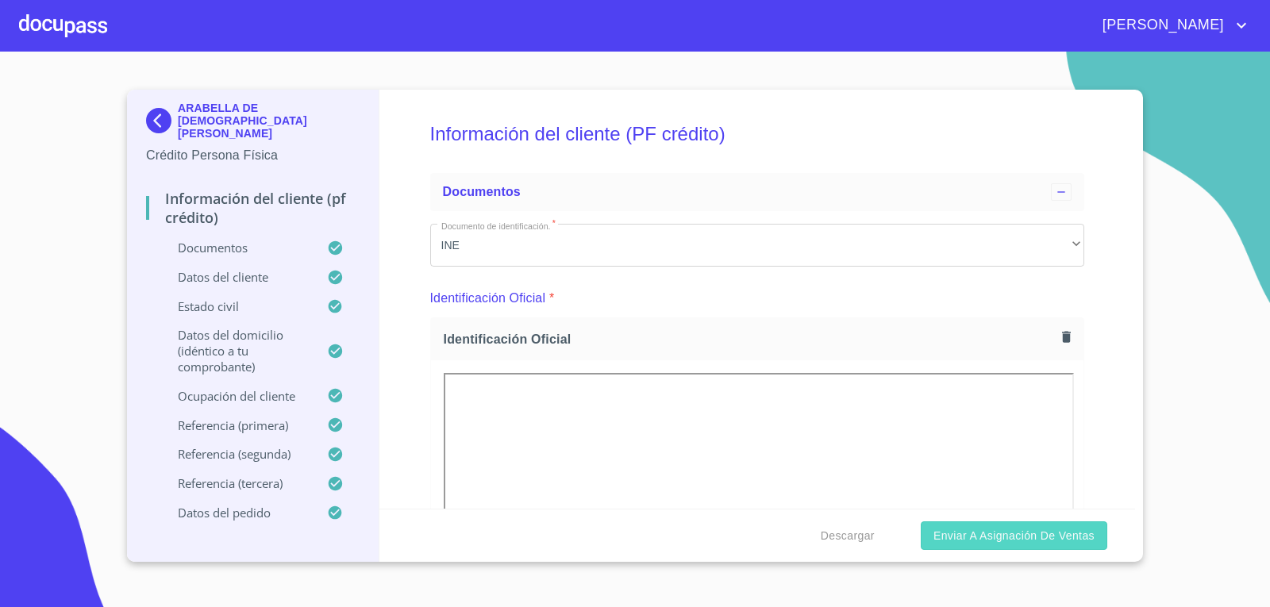
click at [1011, 526] on span "Enviar a Asignación de Ventas" at bounding box center [1014, 536] width 161 height 20
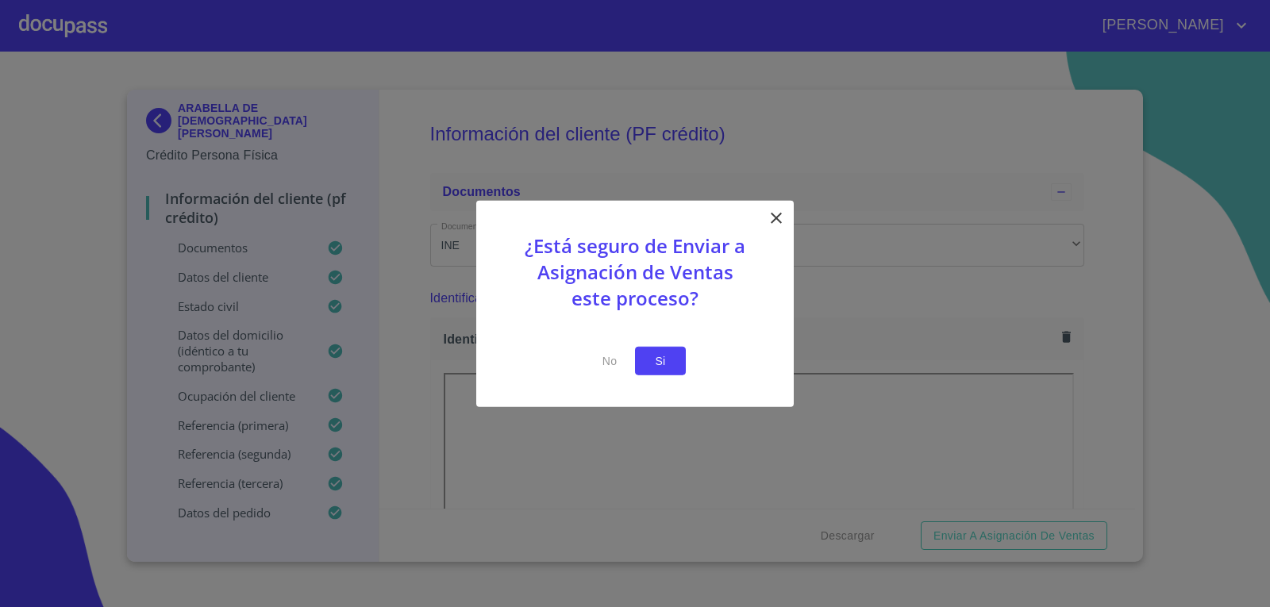
click at [672, 367] on button "Si" at bounding box center [660, 360] width 51 height 29
click at [669, 356] on span "Si" at bounding box center [660, 361] width 25 height 20
